Goal: Answer question/provide support: Share knowledge or assist other users

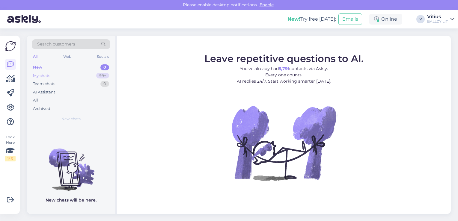
click at [43, 73] on div "My chats" at bounding box center [41, 76] width 17 height 6
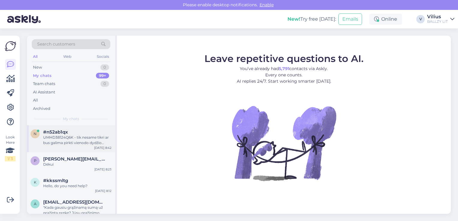
drag, startPoint x: 43, startPoint y: 73, endPoint x: 67, endPoint y: 132, distance: 63.9
click at [67, 132] on div "Search customers All Web Socials New 0 My chats 99+ Team chats 0 AI Assistant A…" at bounding box center [72, 125] width 90 height 178
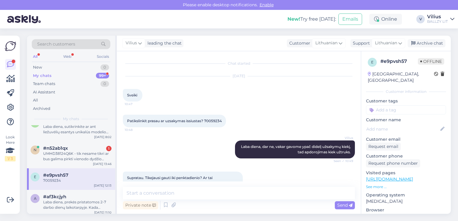
scroll to position [135, 0]
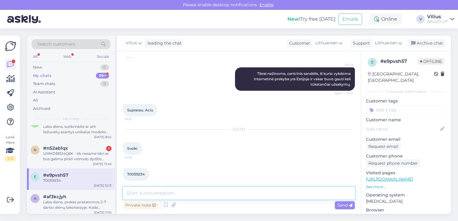
click at [163, 195] on textarea at bounding box center [239, 193] width 232 height 13
paste textarea "[URL][DOMAIN_NAME]"
type textarea "Labas rytas, siuntą galėsite sekti čia: [URL][DOMAIN_NAME]"
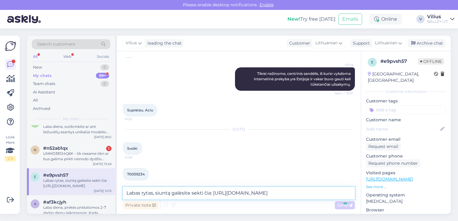
scroll to position [179, 0]
